Goal: Find specific page/section: Find specific page/section

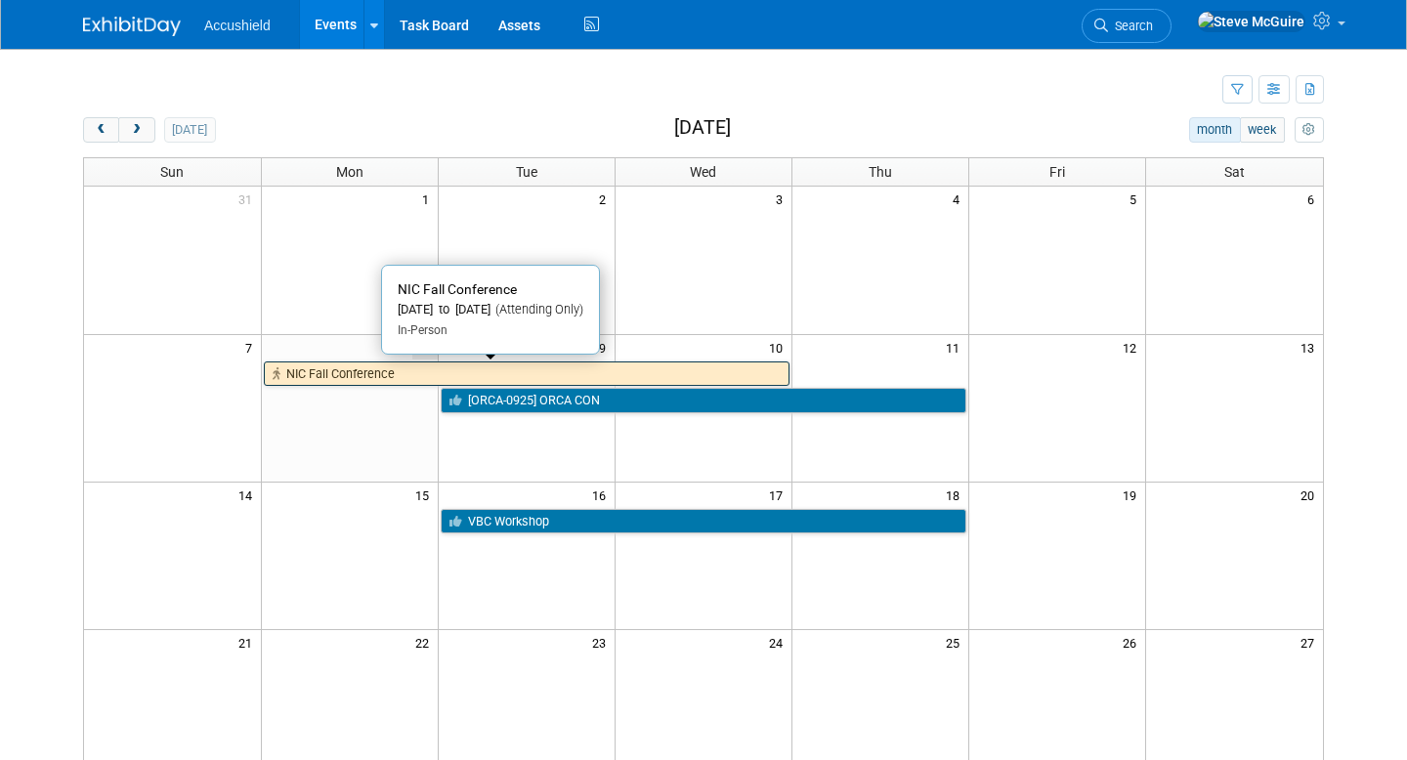
click at [472, 369] on link "NIC Fall Conference" at bounding box center [527, 374] width 526 height 25
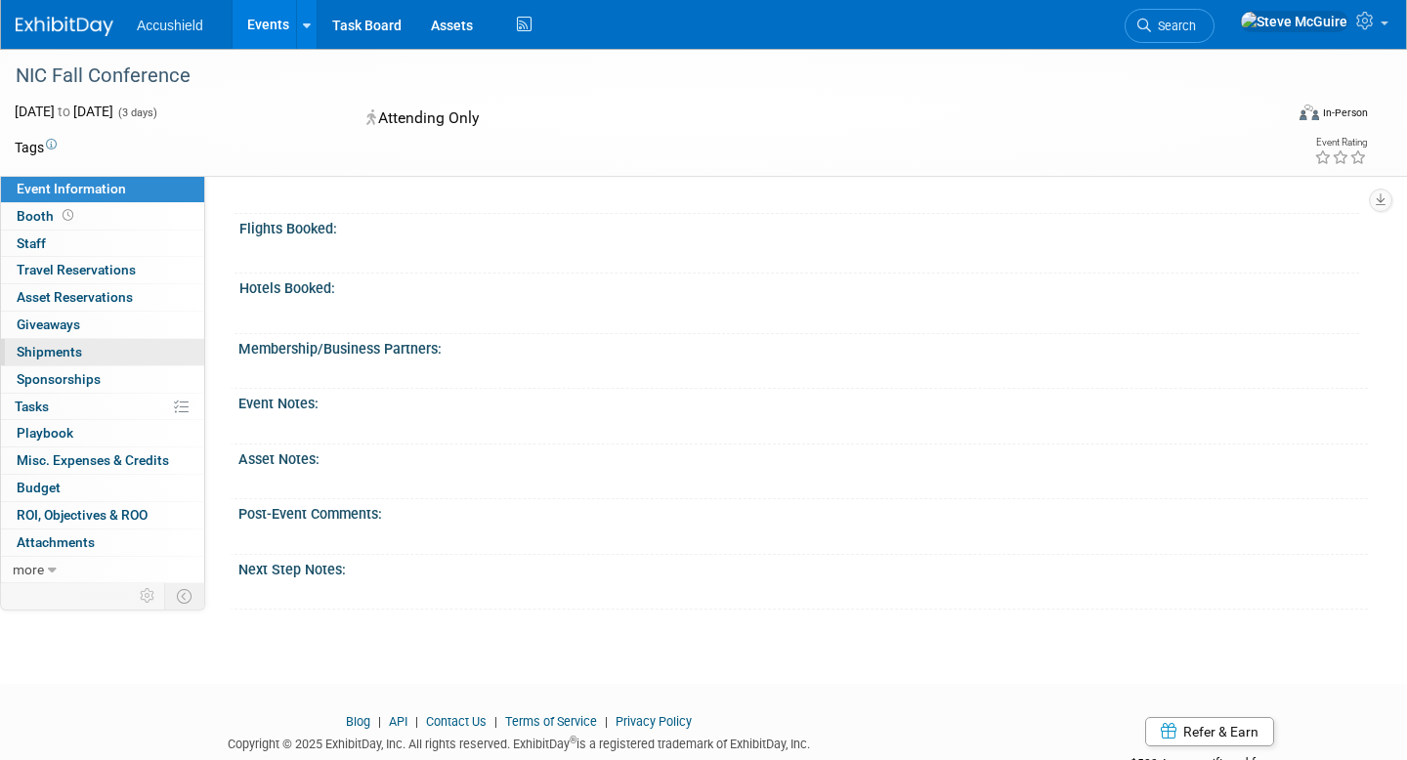
scroll to position [664, 0]
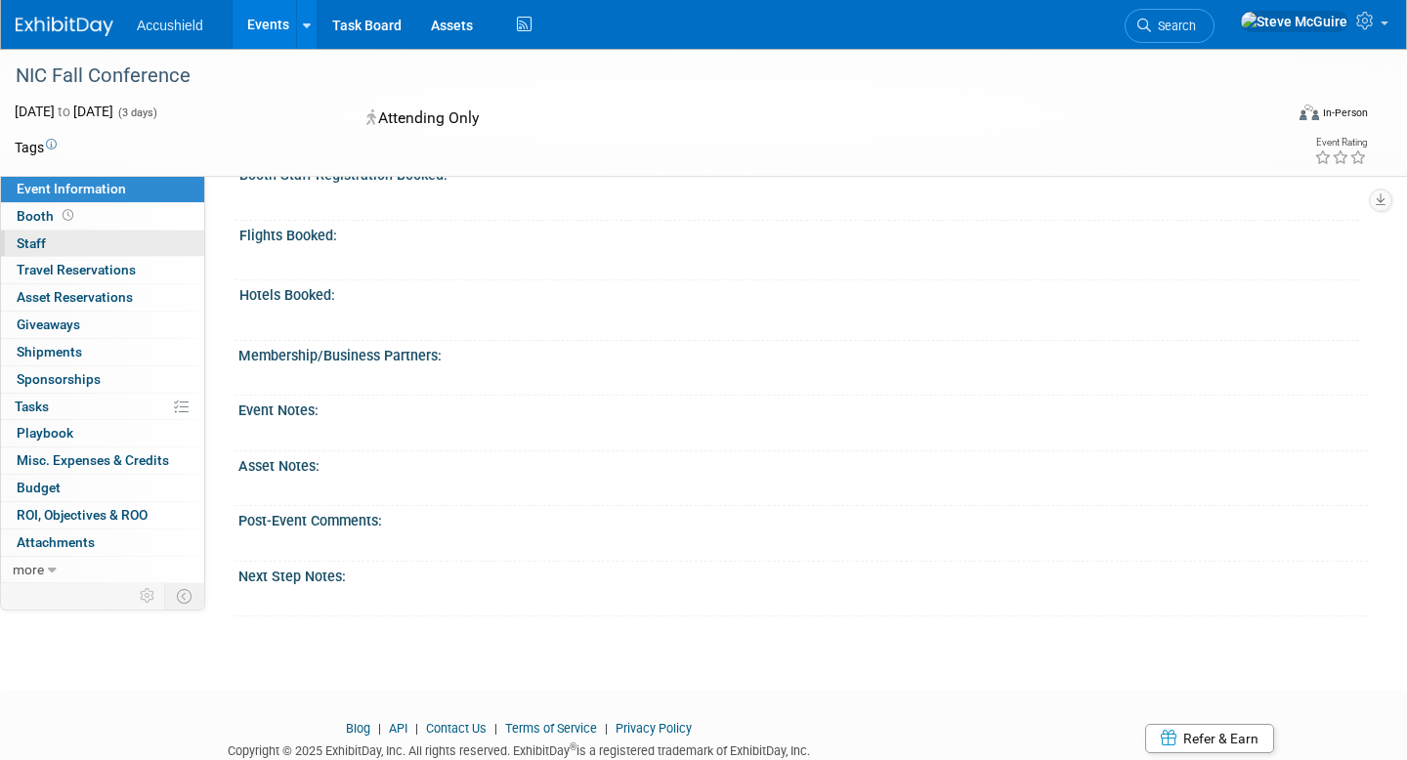
click at [72, 244] on link "0 Staff 0" at bounding box center [102, 244] width 203 height 26
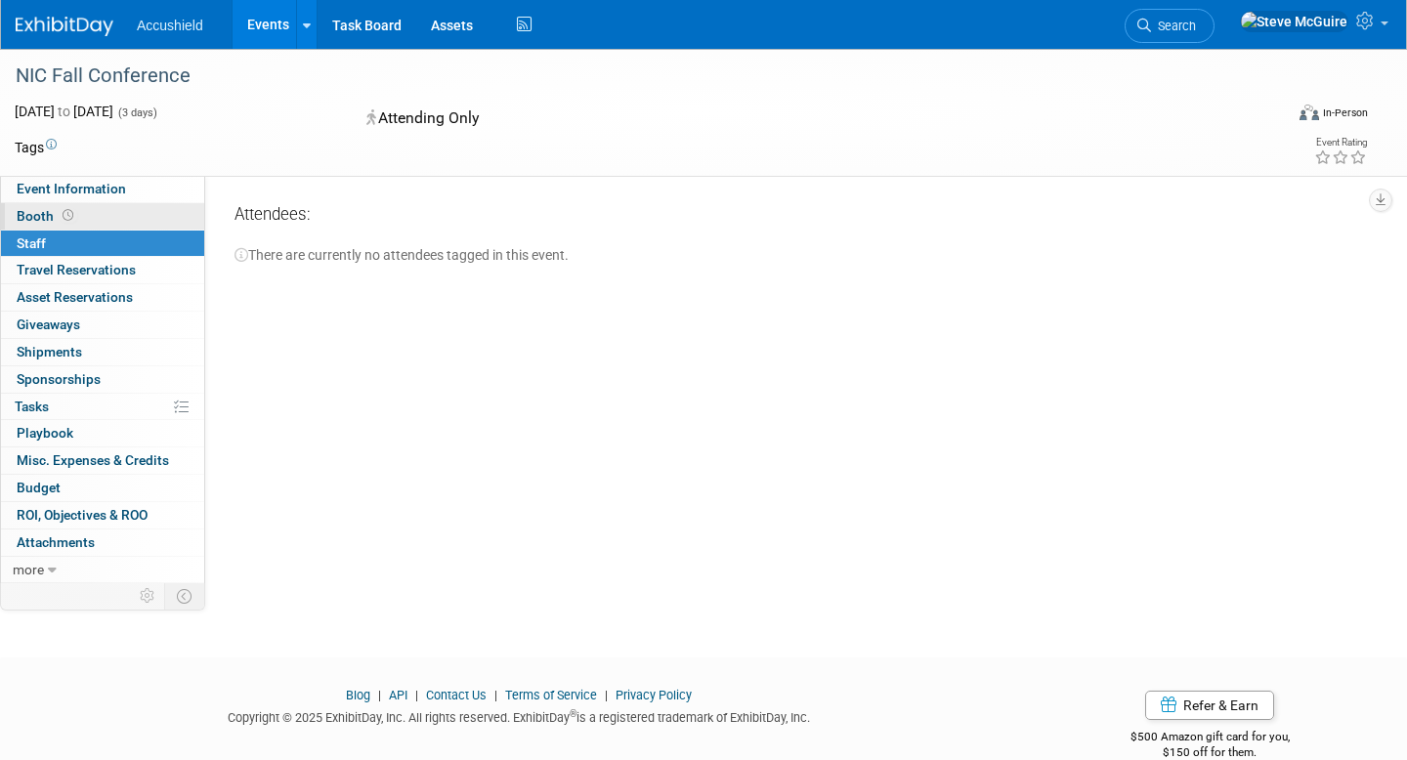
click at [37, 219] on span "Booth" at bounding box center [47, 216] width 61 height 16
